Goal: Understand process/instructions: Learn how to perform a task or action

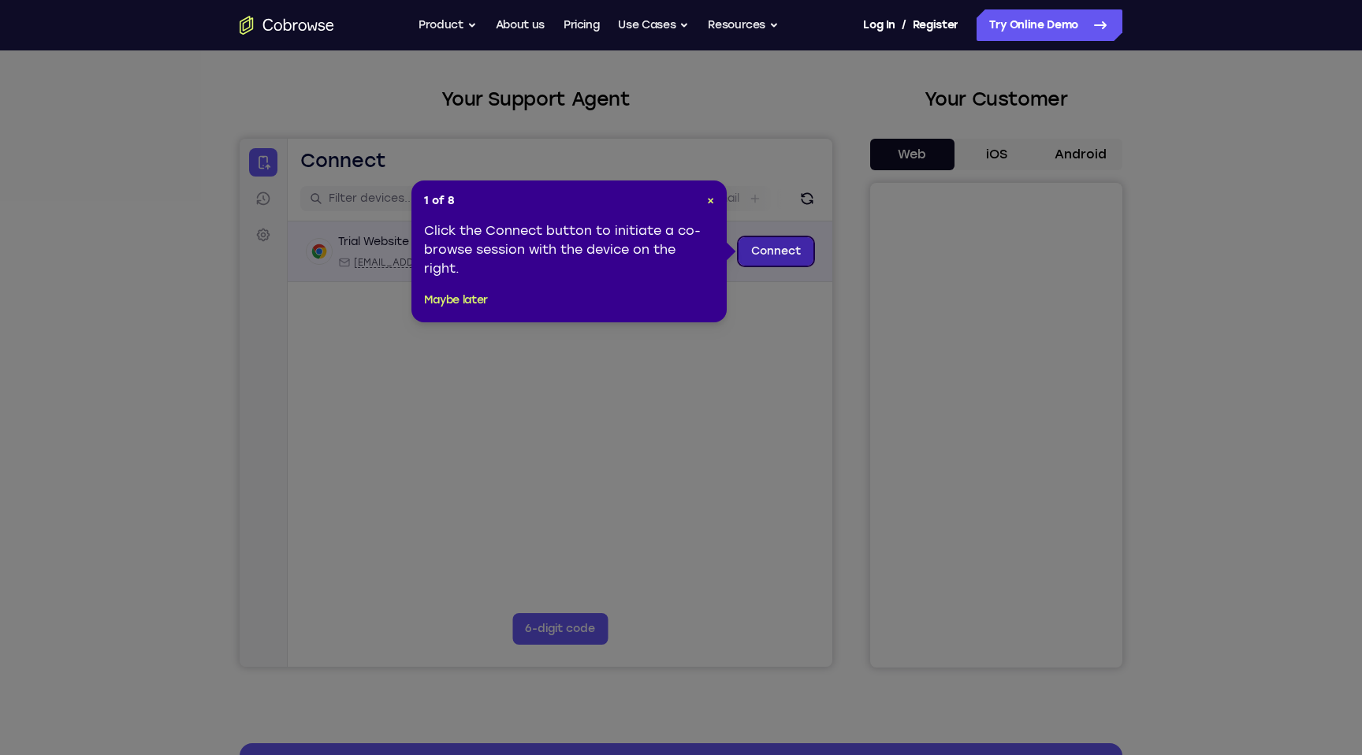
click at [787, 262] on link "Connect" at bounding box center [776, 251] width 75 height 28
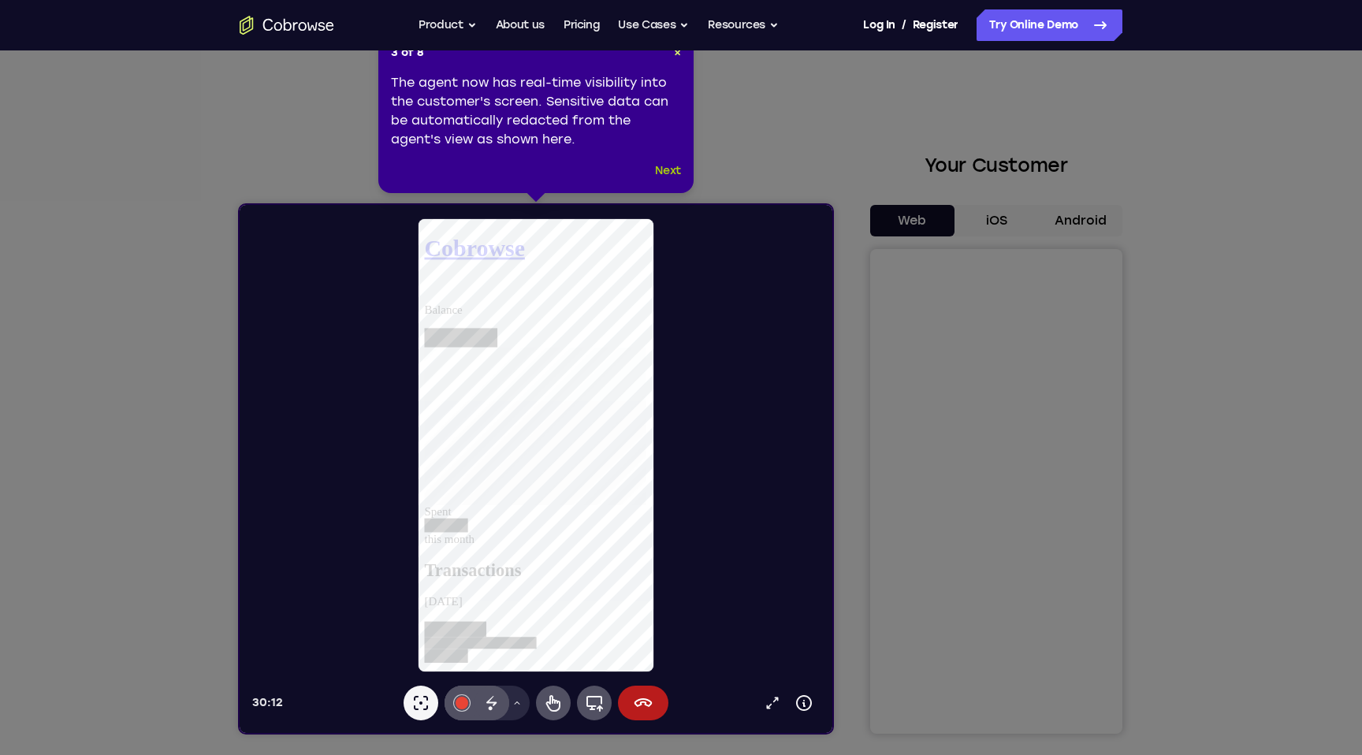
click at [672, 170] on button "Next" at bounding box center [668, 171] width 26 height 19
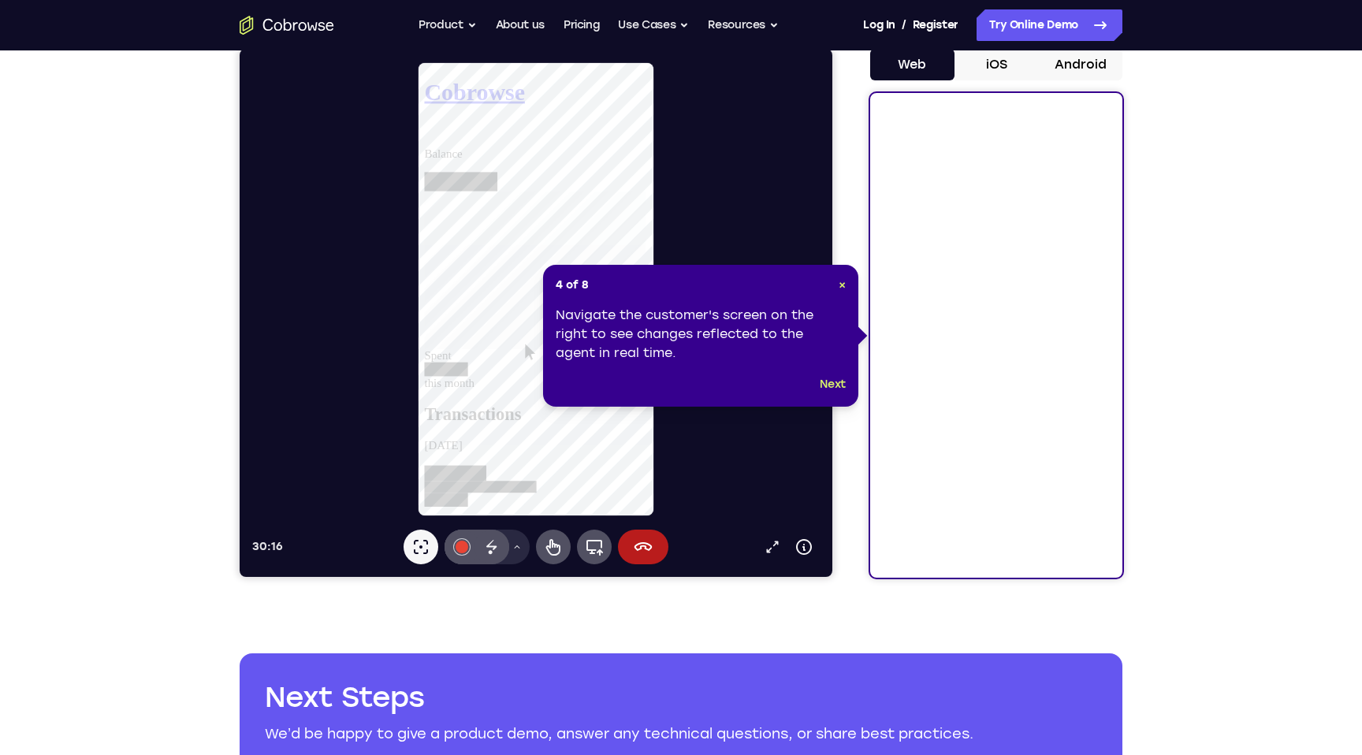
scroll to position [155, 0]
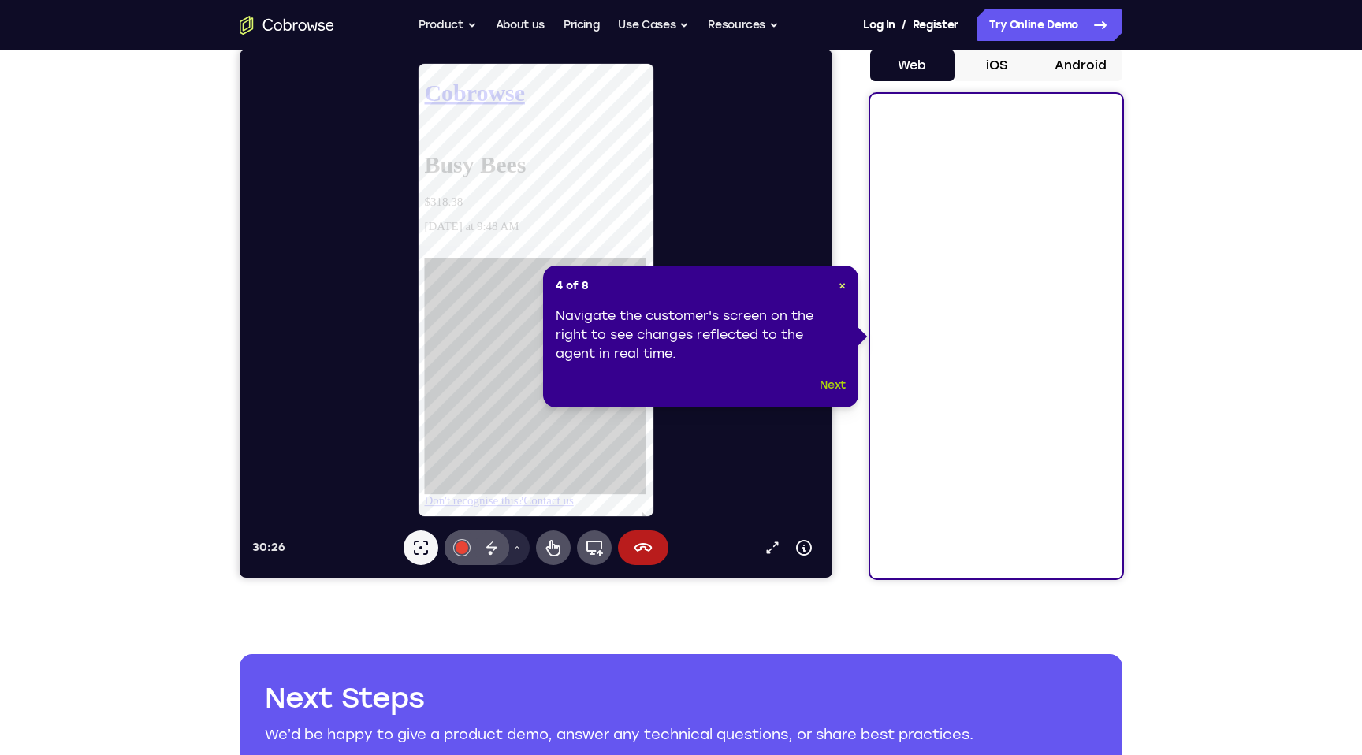
click at [831, 389] on button "Next" at bounding box center [833, 385] width 26 height 19
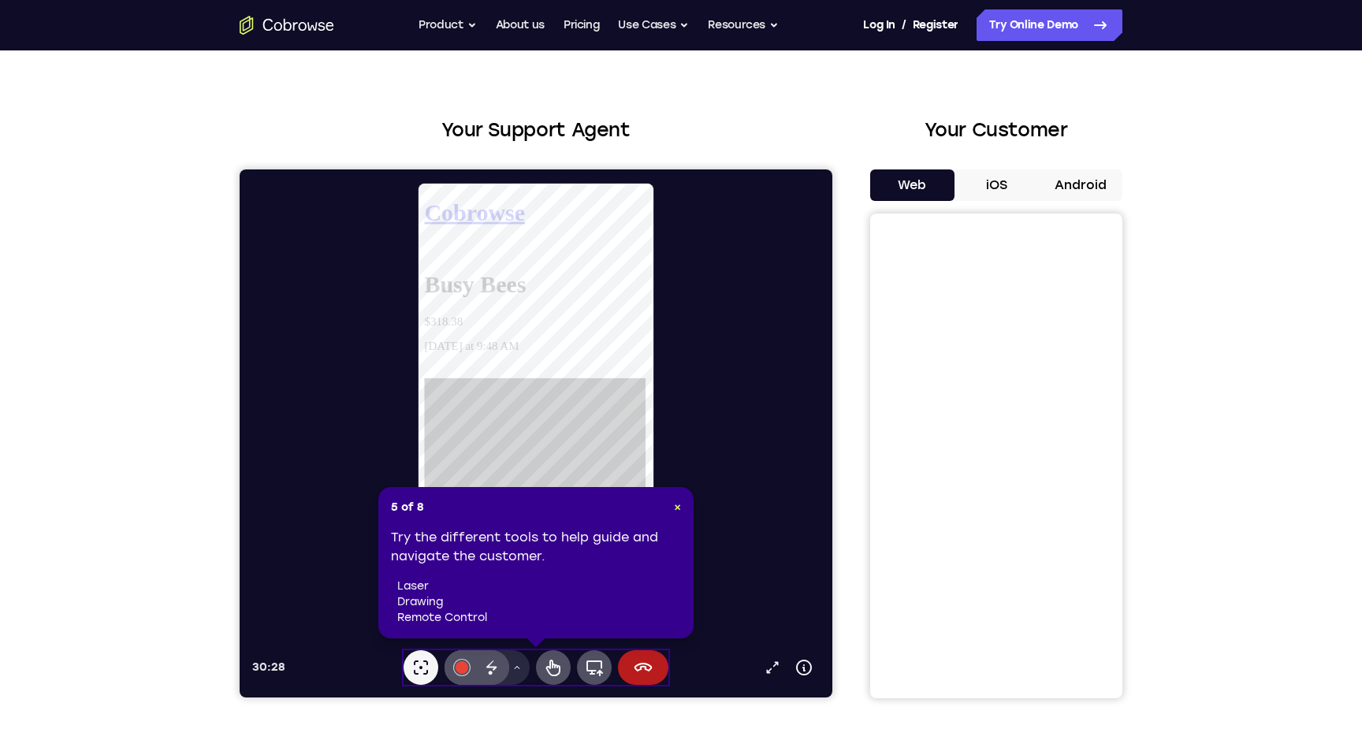
scroll to position [31, 0]
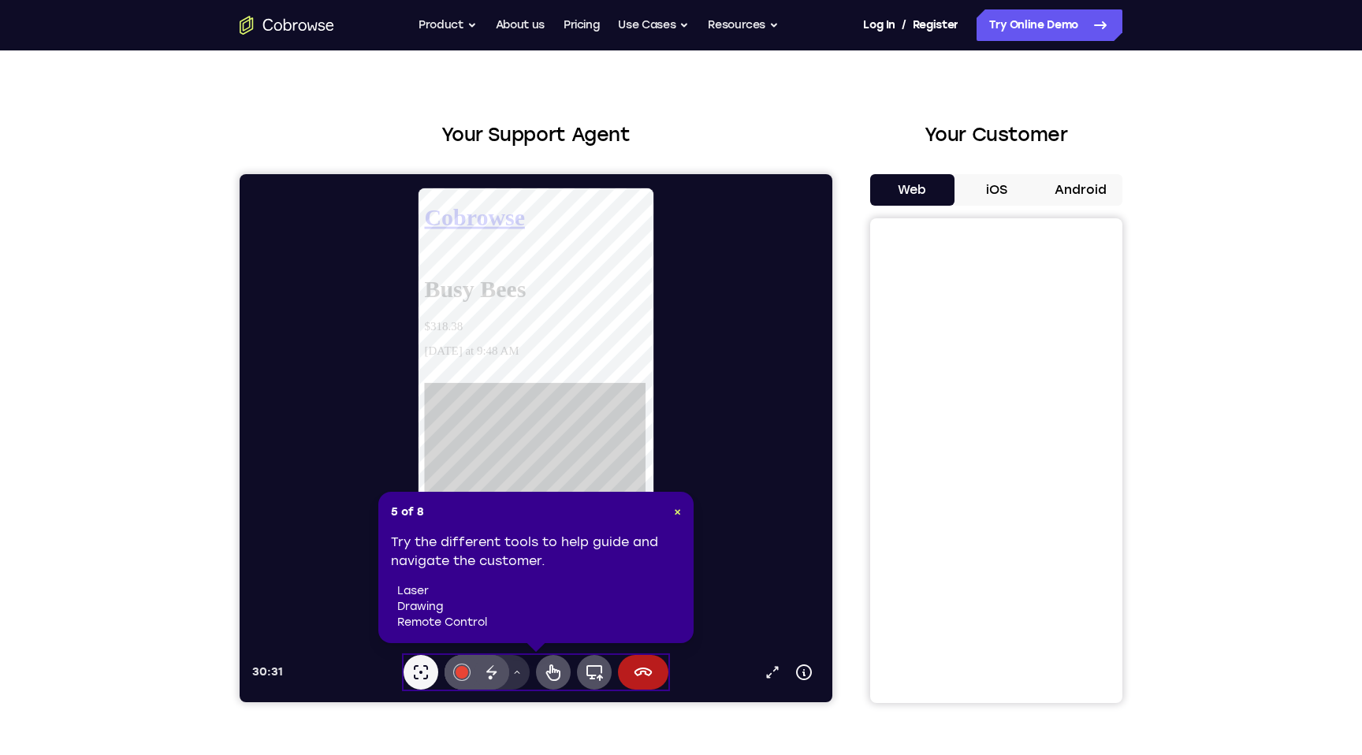
click at [521, 671] on icon at bounding box center [516, 672] width 9 height 9
click at [433, 674] on button "Laser pointer" at bounding box center [421, 672] width 35 height 35
click at [560, 677] on icon at bounding box center [553, 672] width 19 height 19
click at [646, 284] on icon at bounding box center [803, 14] width 568 height 568
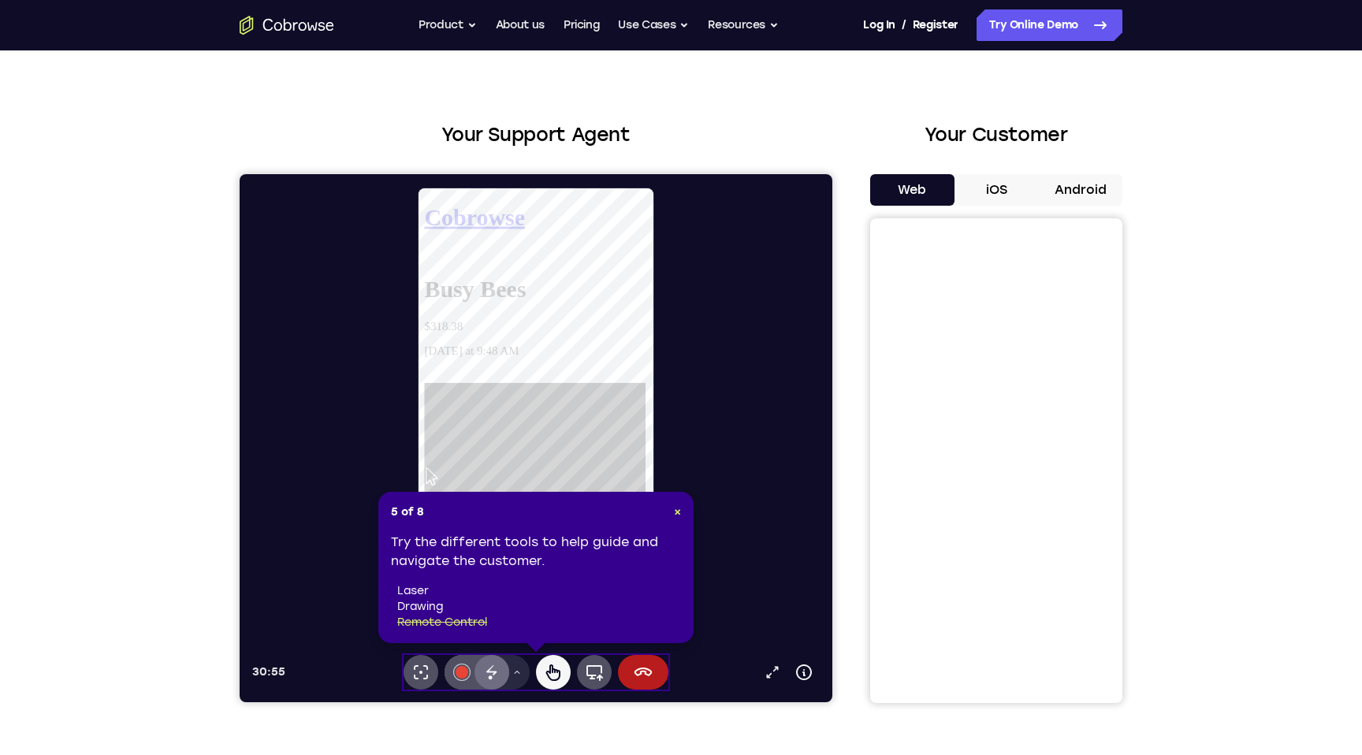
click at [492, 663] on icon at bounding box center [491, 672] width 19 height 19
click at [462, 674] on div at bounding box center [462, 672] width 13 height 13
click at [554, 675] on icon at bounding box center [553, 672] width 19 height 19
click at [520, 676] on icon at bounding box center [516, 672] width 9 height 9
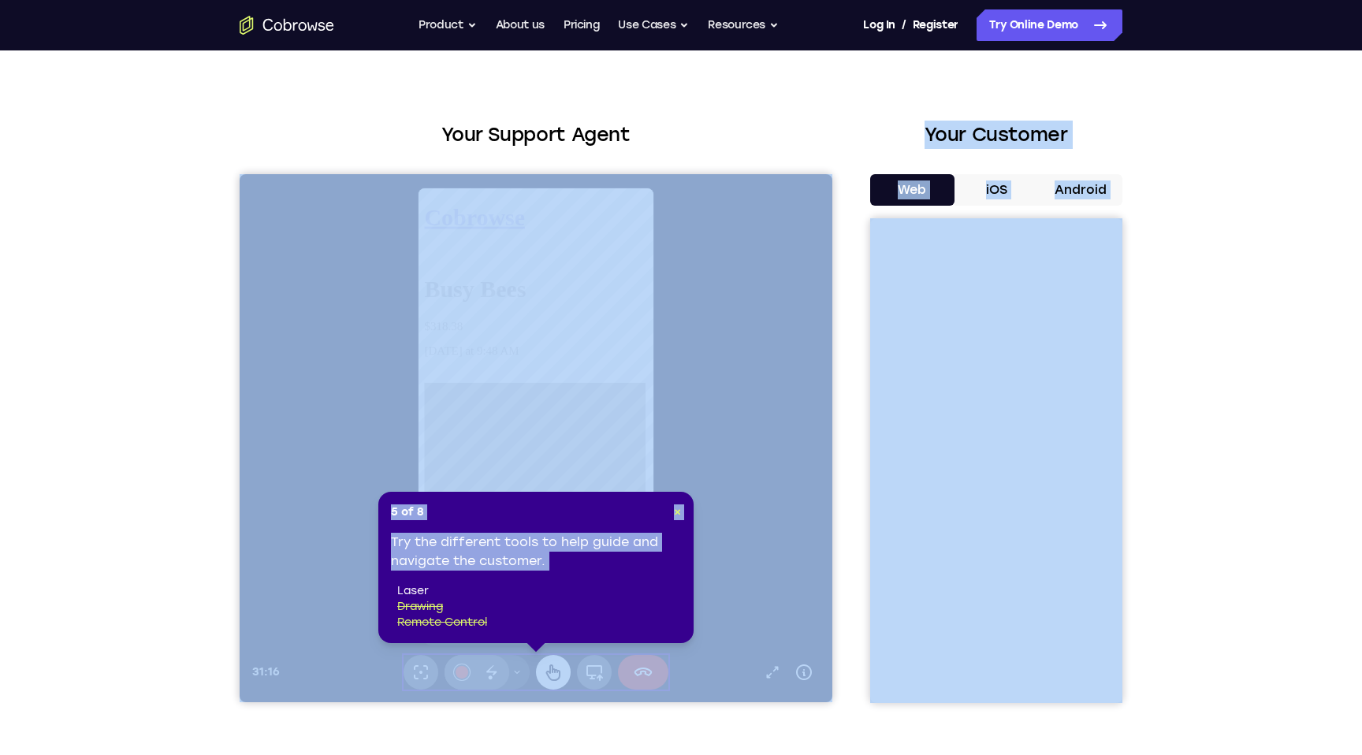
drag, startPoint x: 929, startPoint y: 757, endPoint x: 560, endPoint y: 431, distance: 492.0
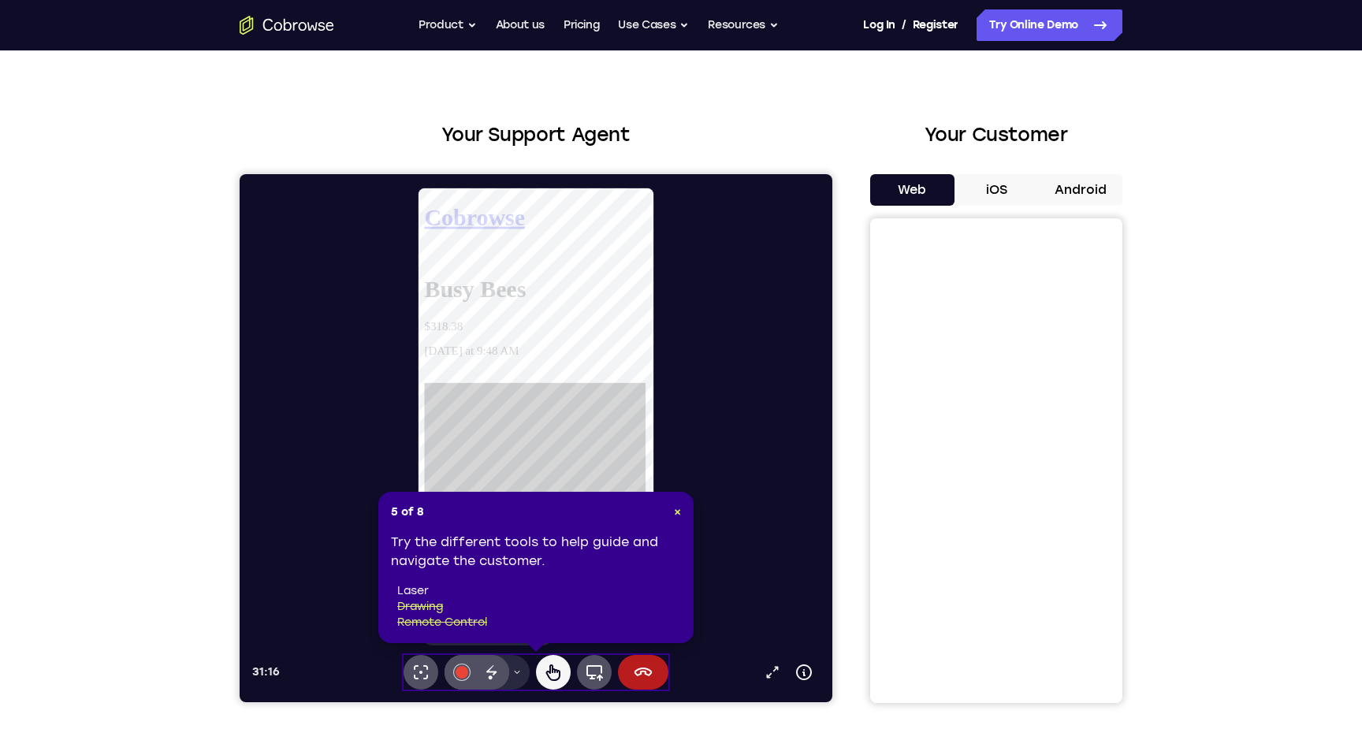
click at [532, 515] on header "5 of 8 ×" at bounding box center [536, 512] width 290 height 16
click at [434, 672] on button "Laser pointer" at bounding box center [421, 672] width 35 height 35
click at [514, 396] on div at bounding box center [542, 522] width 236 height 252
click at [675, 516] on span "×" at bounding box center [677, 511] width 7 height 13
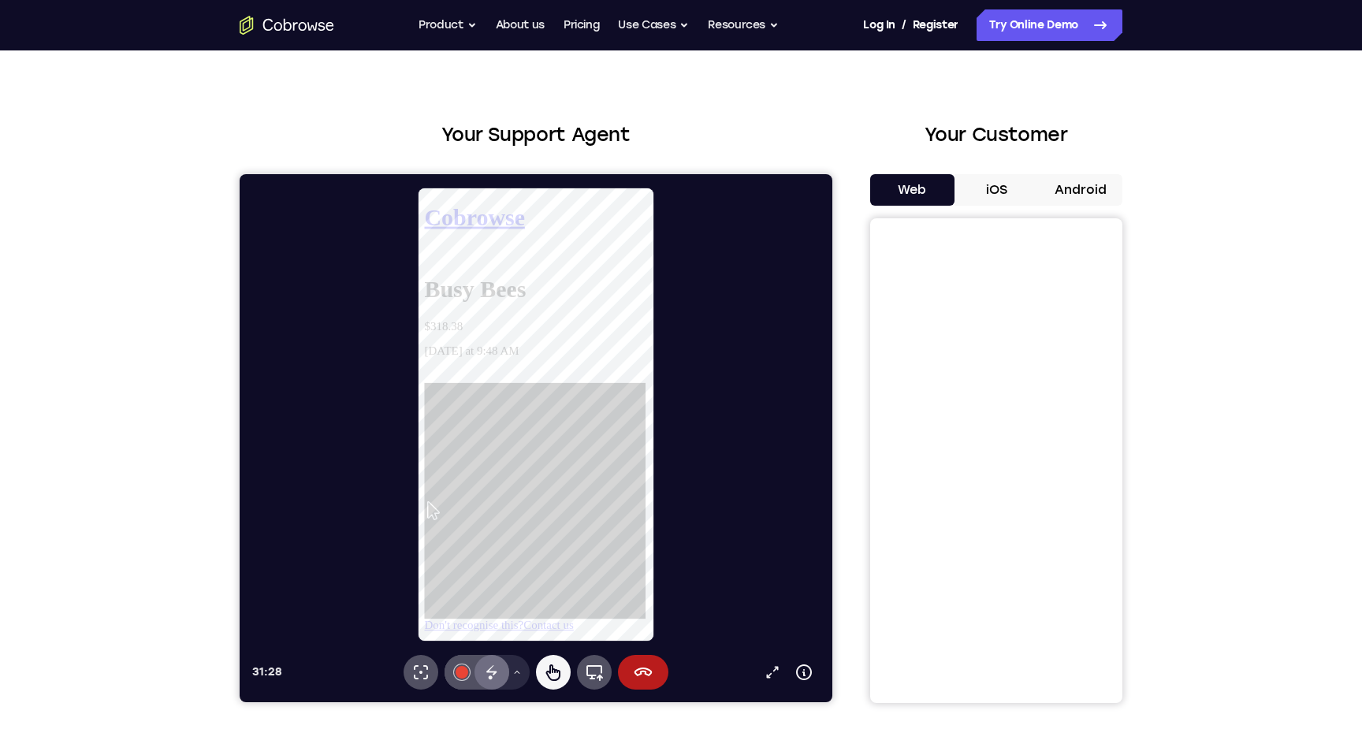
click at [501, 668] on icon at bounding box center [491, 672] width 19 height 19
click at [517, 667] on button "Drawing tools menu" at bounding box center [516, 672] width 25 height 35
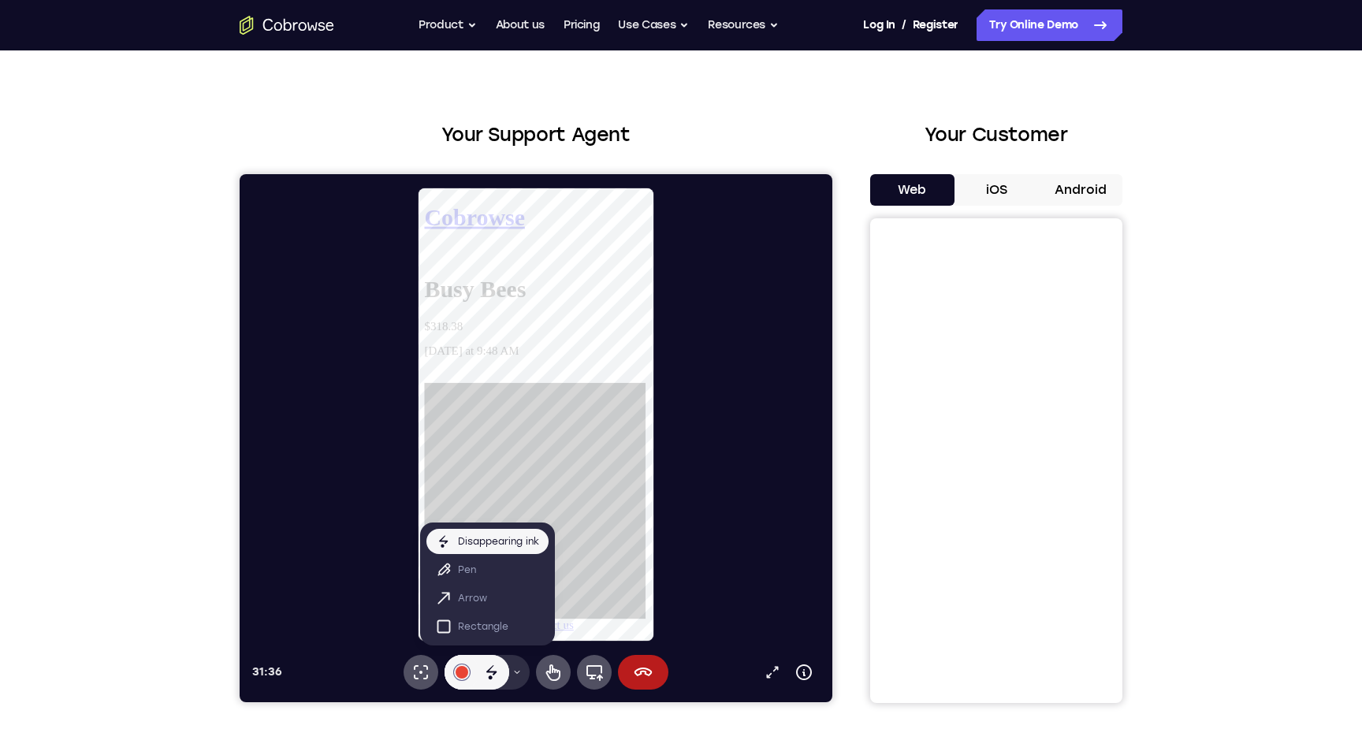
click at [517, 674] on icon at bounding box center [516, 672] width 9 height 9
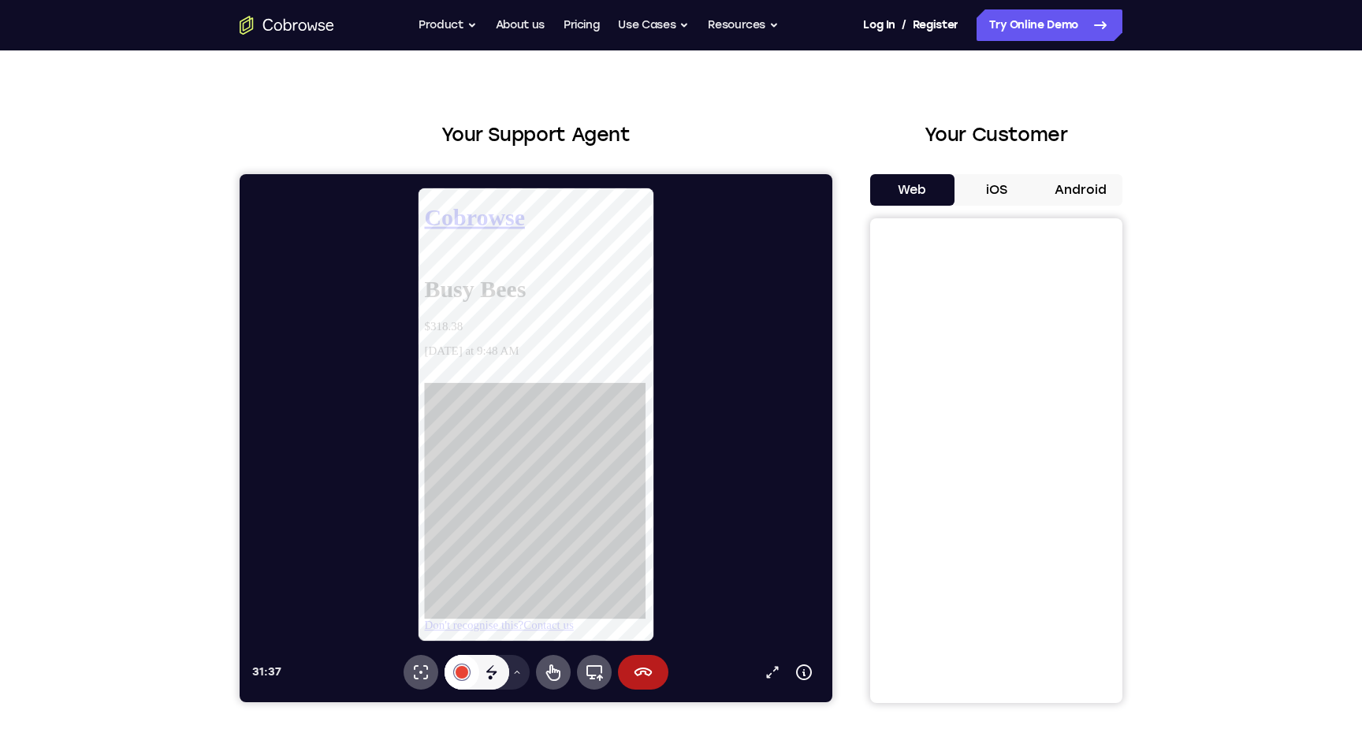
click at [464, 674] on div at bounding box center [462, 672] width 13 height 13
click at [464, 590] on div "Select color #3c4044 Select color #34a853 Select color #e94435 Select color #10…" at bounding box center [461, 569] width 41 height 151
click at [981, 184] on button "iOS" at bounding box center [997, 190] width 84 height 32
click at [769, 670] on icon at bounding box center [773, 672] width 16 height 16
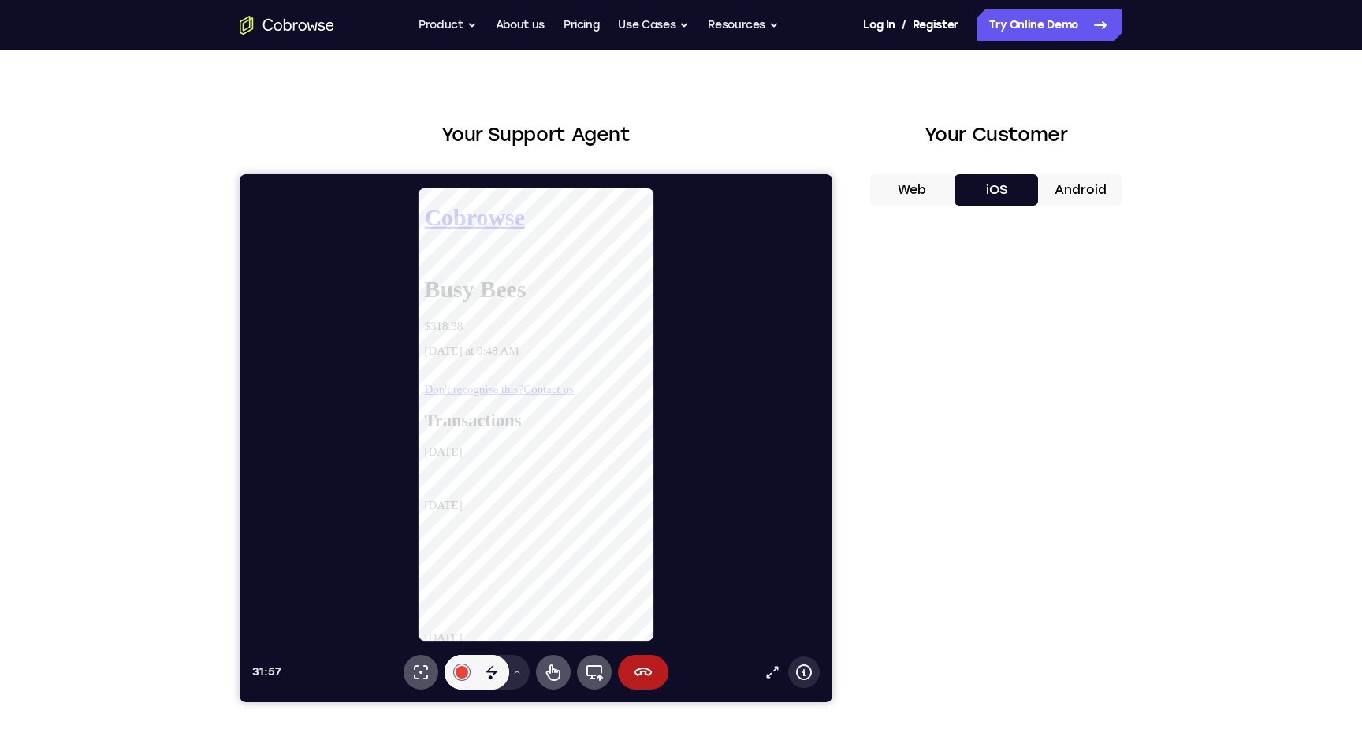
click at [802, 668] on icon at bounding box center [804, 672] width 19 height 19
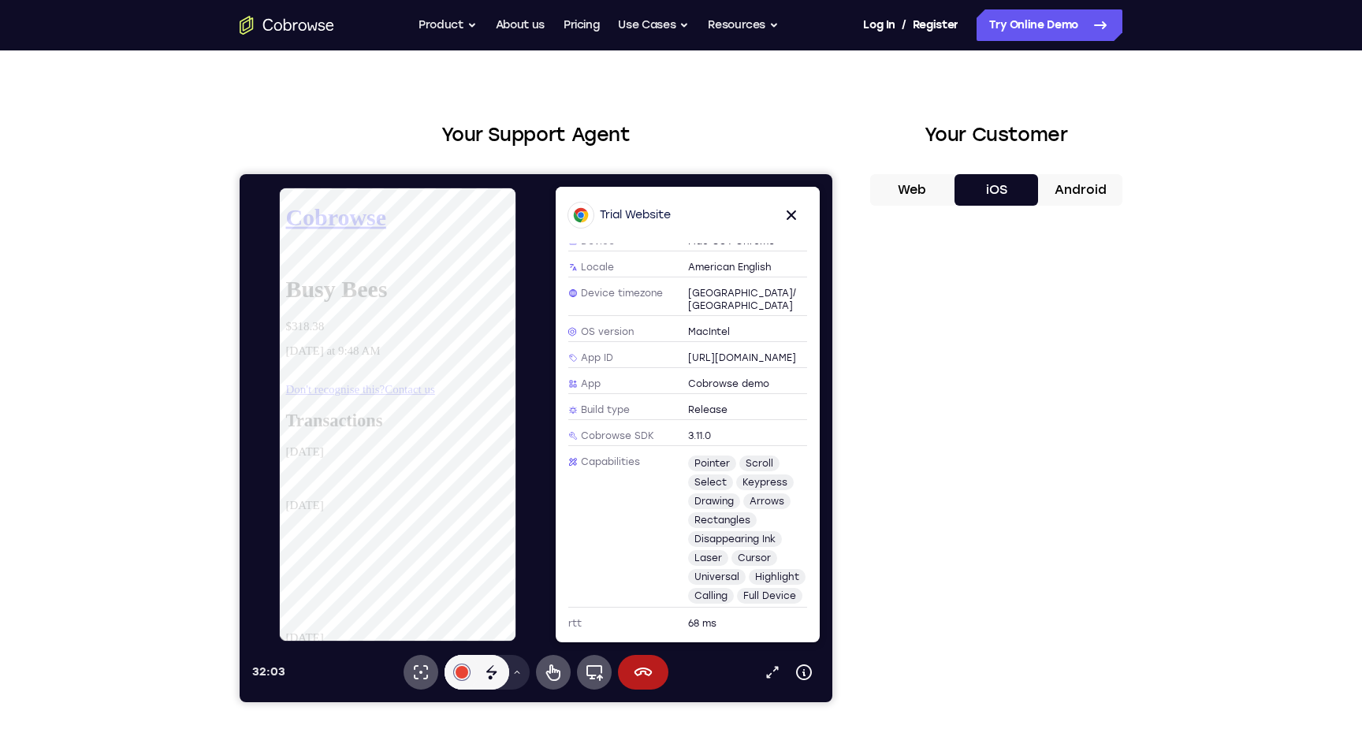
scroll to position [285, 0]
click at [792, 214] on icon at bounding box center [791, 214] width 9 height 9
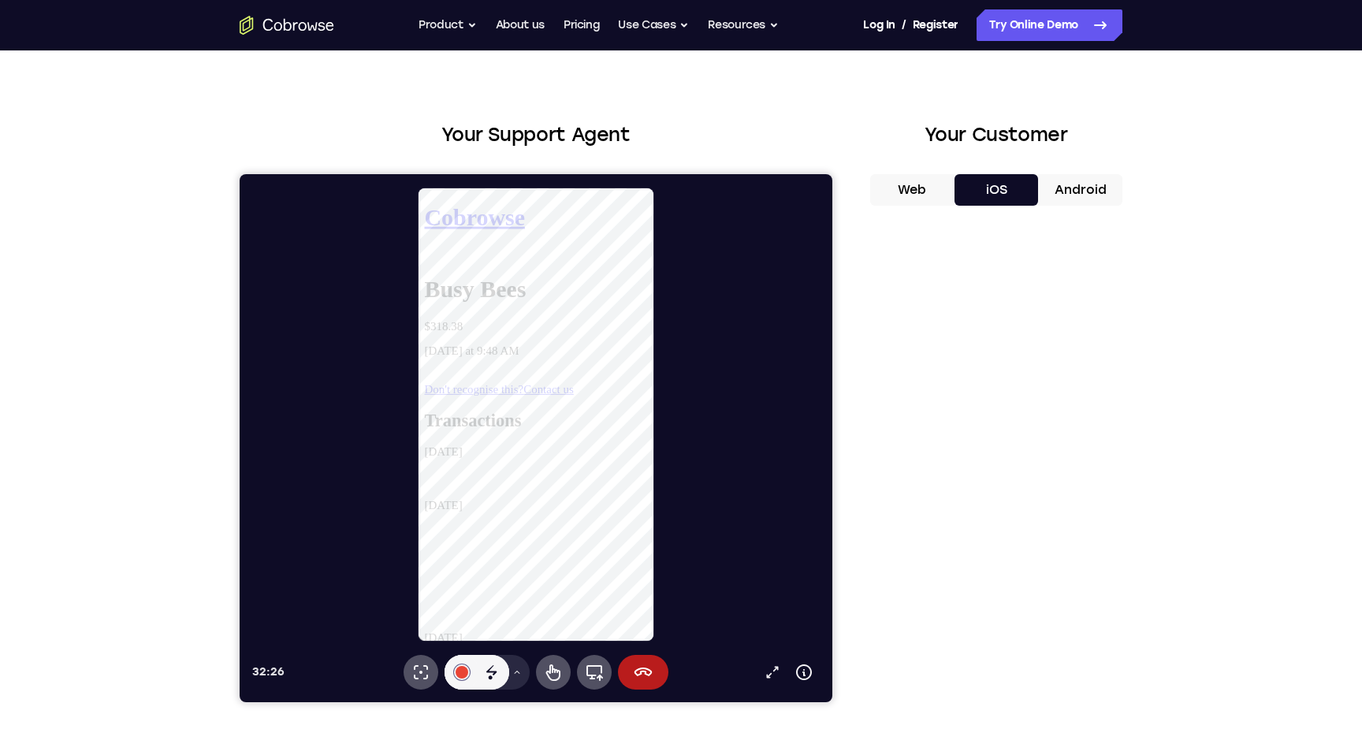
click at [1074, 199] on button "Android" at bounding box center [1080, 190] width 84 height 32
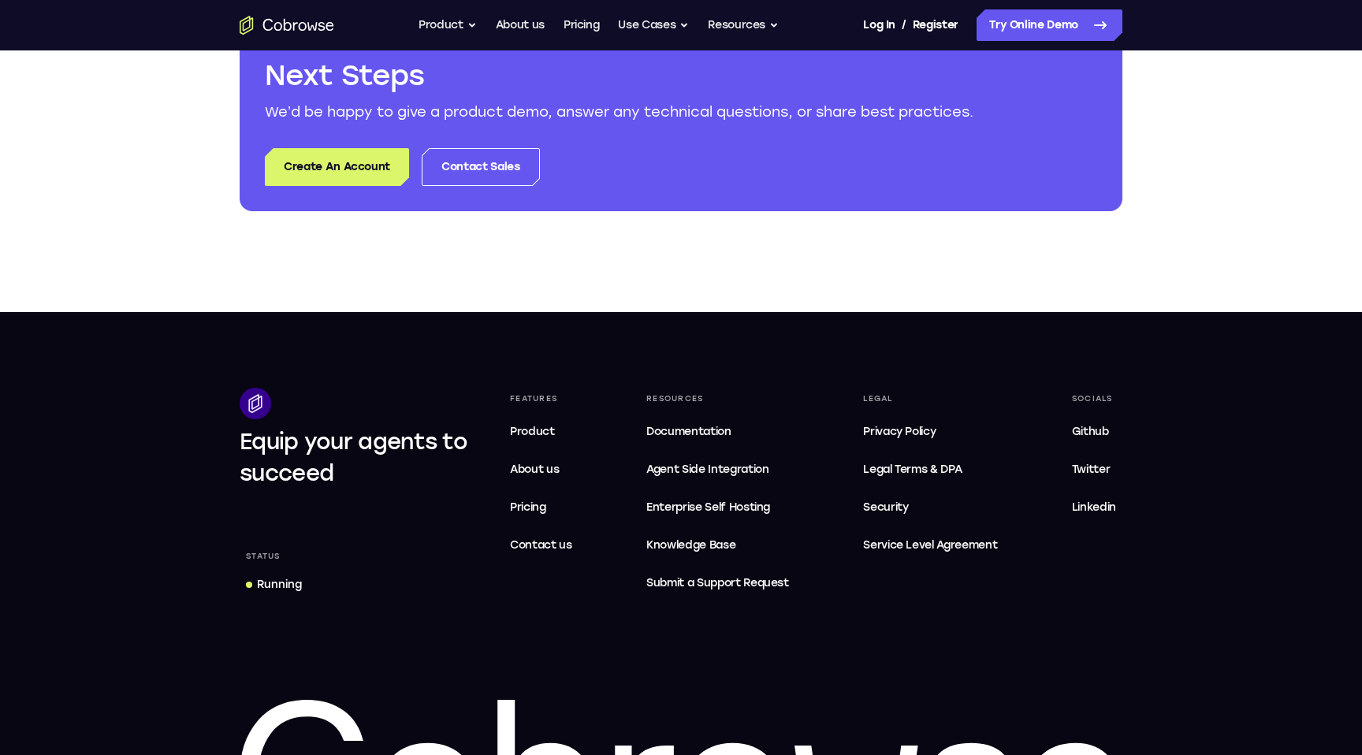
scroll to position [952, 0]
